Goal: Task Accomplishment & Management: Use online tool/utility

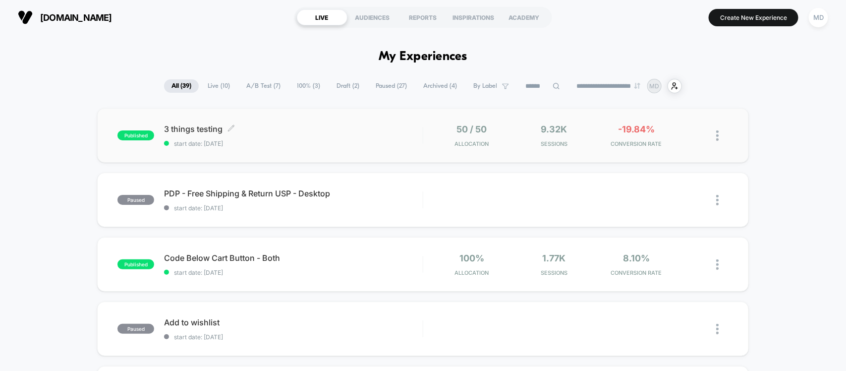
click at [373, 133] on span "3 things testing Click to edit experience details" at bounding box center [293, 129] width 258 height 10
